Goal: Information Seeking & Learning: Learn about a topic

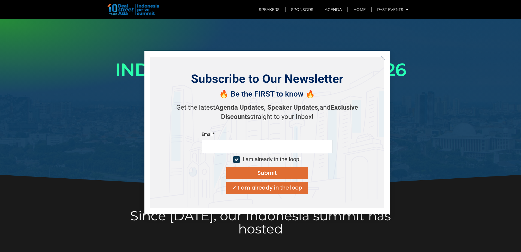
click at [383, 58] on line "Close" at bounding box center [383, 58] width 4 height 4
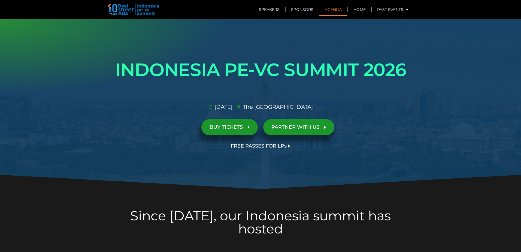
click at [335, 8] on link "Agenda" at bounding box center [333, 9] width 28 height 13
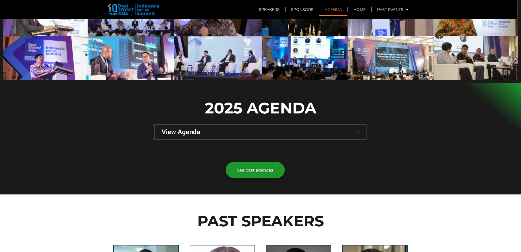
scroll to position [386, 0]
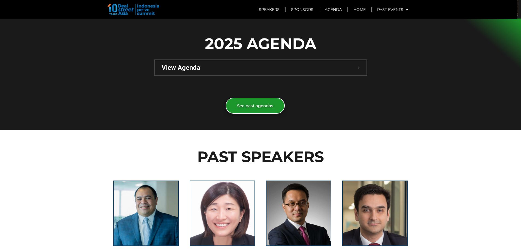
click at [245, 104] on span "See past agendas" at bounding box center [255, 106] width 36 height 4
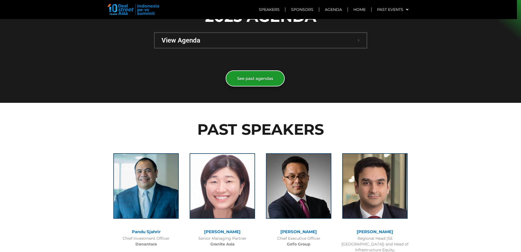
scroll to position [277, 0]
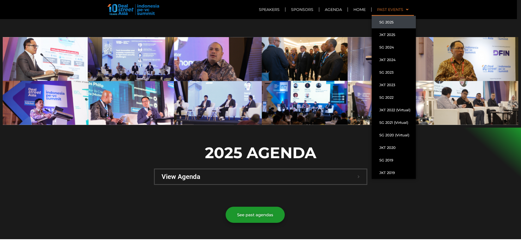
click at [389, 23] on link "SG 2025" at bounding box center [394, 22] width 44 height 13
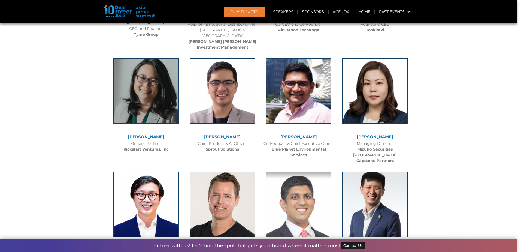
scroll to position [3652, 0]
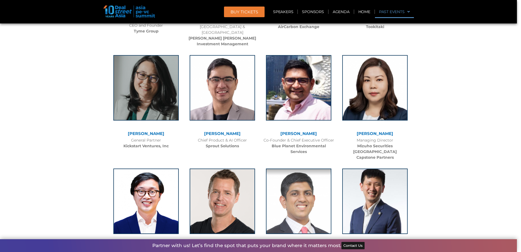
click at [387, 11] on link "Past Events" at bounding box center [394, 11] width 39 height 13
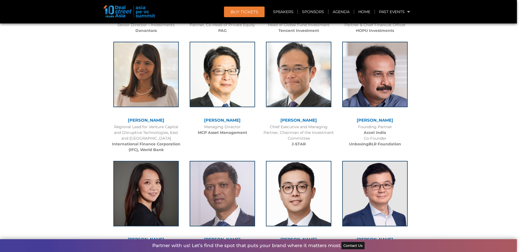
scroll to position [715, 0]
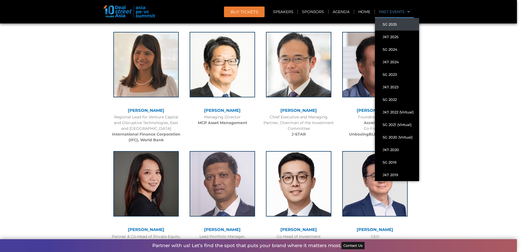
click at [390, 8] on link "Past Events" at bounding box center [394, 11] width 39 height 13
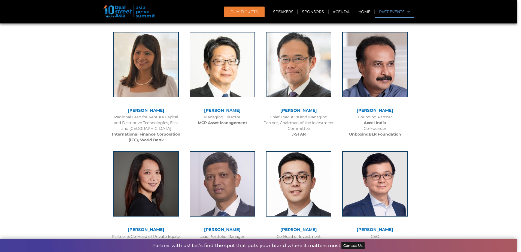
click at [391, 11] on link "Past Events" at bounding box center [394, 11] width 39 height 13
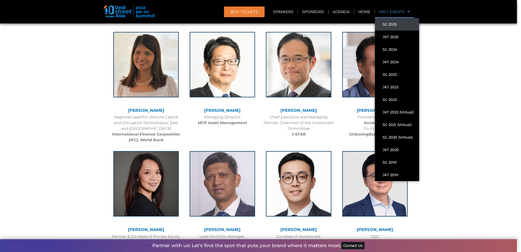
click at [385, 26] on link "SG 2025" at bounding box center [397, 24] width 44 height 13
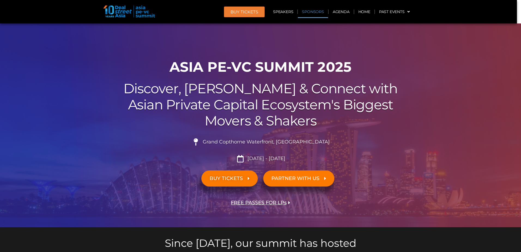
click at [312, 11] on link "Sponsors" at bounding box center [313, 11] width 30 height 13
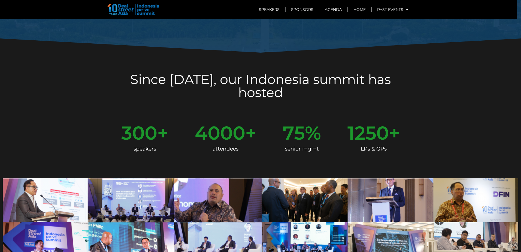
scroll to position [273, 0]
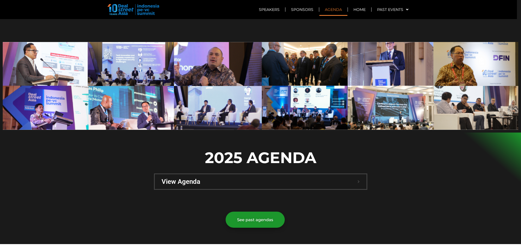
click at [332, 7] on link "Agenda" at bounding box center [333, 9] width 28 height 13
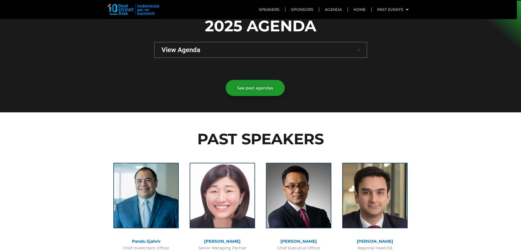
scroll to position [414, 0]
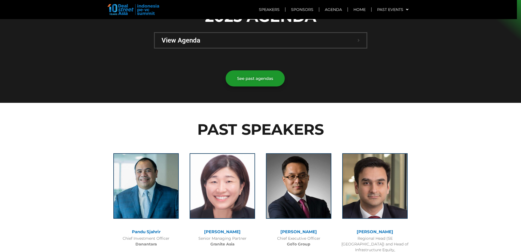
click at [249, 33] on div "View Agenda" at bounding box center [261, 40] width 212 height 15
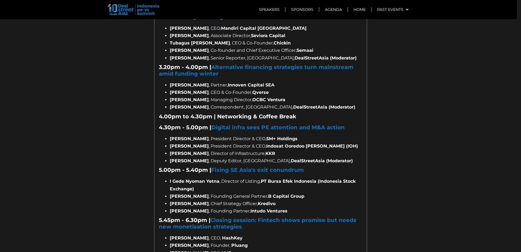
scroll to position [795, 0]
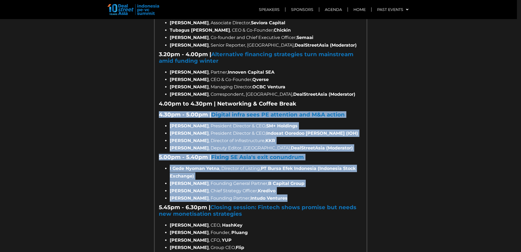
drag, startPoint x: 156, startPoint y: 93, endPoint x: 321, endPoint y: 175, distance: 184.5
drag, startPoint x: 321, startPoint y: 175, endPoint x: 320, endPoint y: 170, distance: 5.3
click at [320, 187] on li "Abhijay Sethia , Chief Strategy Officer, Kredivo" at bounding box center [266, 190] width 193 height 7
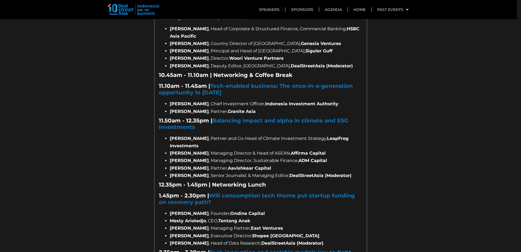
scroll to position [550, 0]
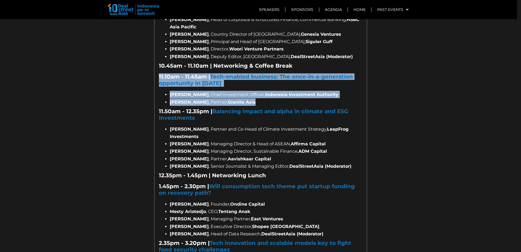
drag, startPoint x: 157, startPoint y: 55, endPoint x: 242, endPoint y: 81, distance: 89.2
click at [242, 81] on div "9.55am - 10.45am | How are global asset allocators and investors reading Indone…" at bounding box center [261, 254] width 204 height 513
drag, startPoint x: 242, startPoint y: 81, endPoint x: 257, endPoint y: 84, distance: 14.8
click at [257, 98] on li "Ming Eng , Partner, Granite Asia" at bounding box center [266, 101] width 193 height 7
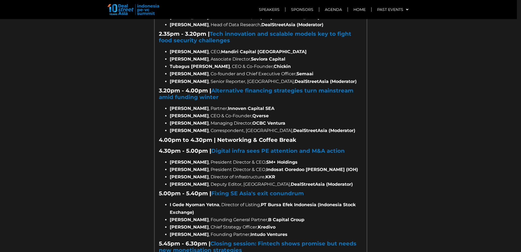
scroll to position [768, 0]
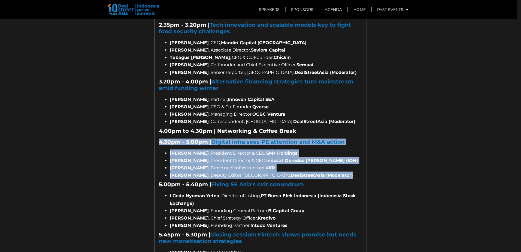
drag, startPoint x: 323, startPoint y: 153, endPoint x: 156, endPoint y: 121, distance: 170.7
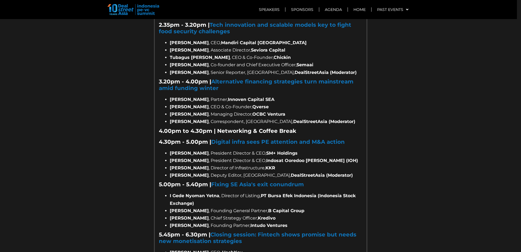
click at [298, 214] on li "Abhijay Sethia , Chief Strategy Officer, Kredivo" at bounding box center [266, 217] width 193 height 7
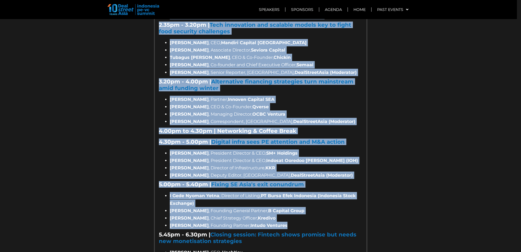
drag, startPoint x: 279, startPoint y: 206, endPoint x: 151, endPoint y: 160, distance: 135.5
click at [324, 222] on li "Patrick Yip , Founding Partner, Intudo Ventures" at bounding box center [266, 225] width 193 height 7
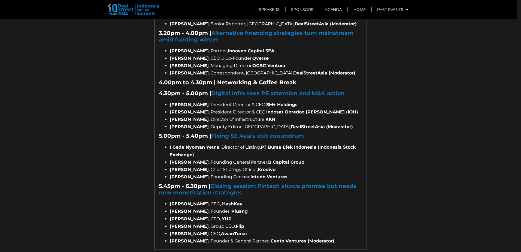
scroll to position [822, 0]
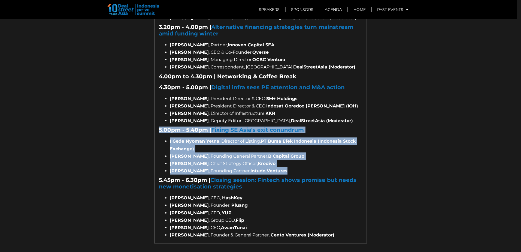
drag, startPoint x: 277, startPoint y: 151, endPoint x: 157, endPoint y: 108, distance: 127.7
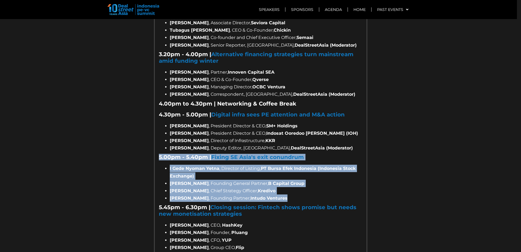
click at [326, 154] on h5 "5.00pm - 5.40pm | Fixing SE Asia's exit conundrum" at bounding box center [261, 157] width 204 height 7
